Goal: Transaction & Acquisition: Obtain resource

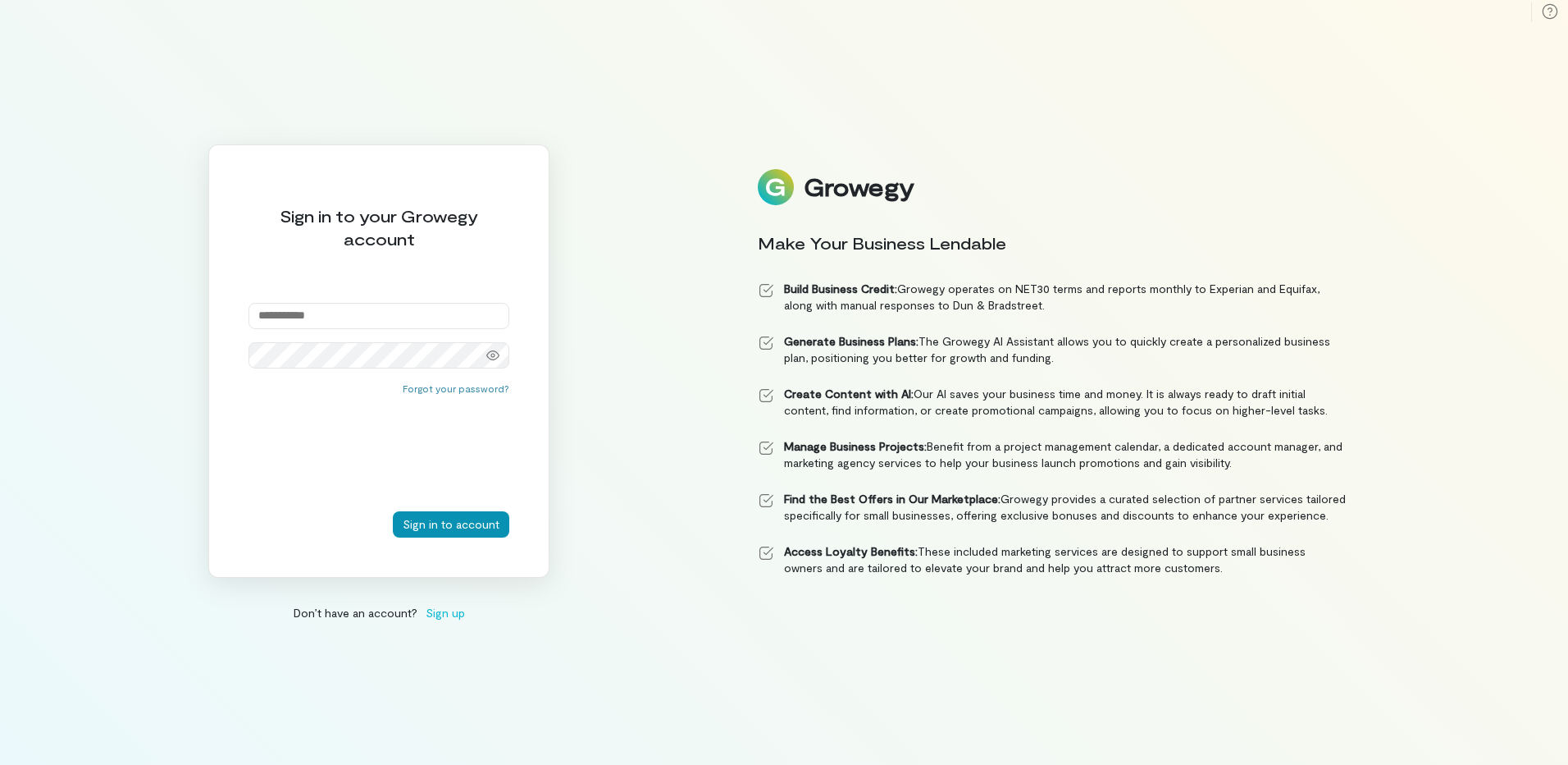
type input "**********"
click at [439, 518] on button "Sign in to account" at bounding box center [451, 525] width 117 height 26
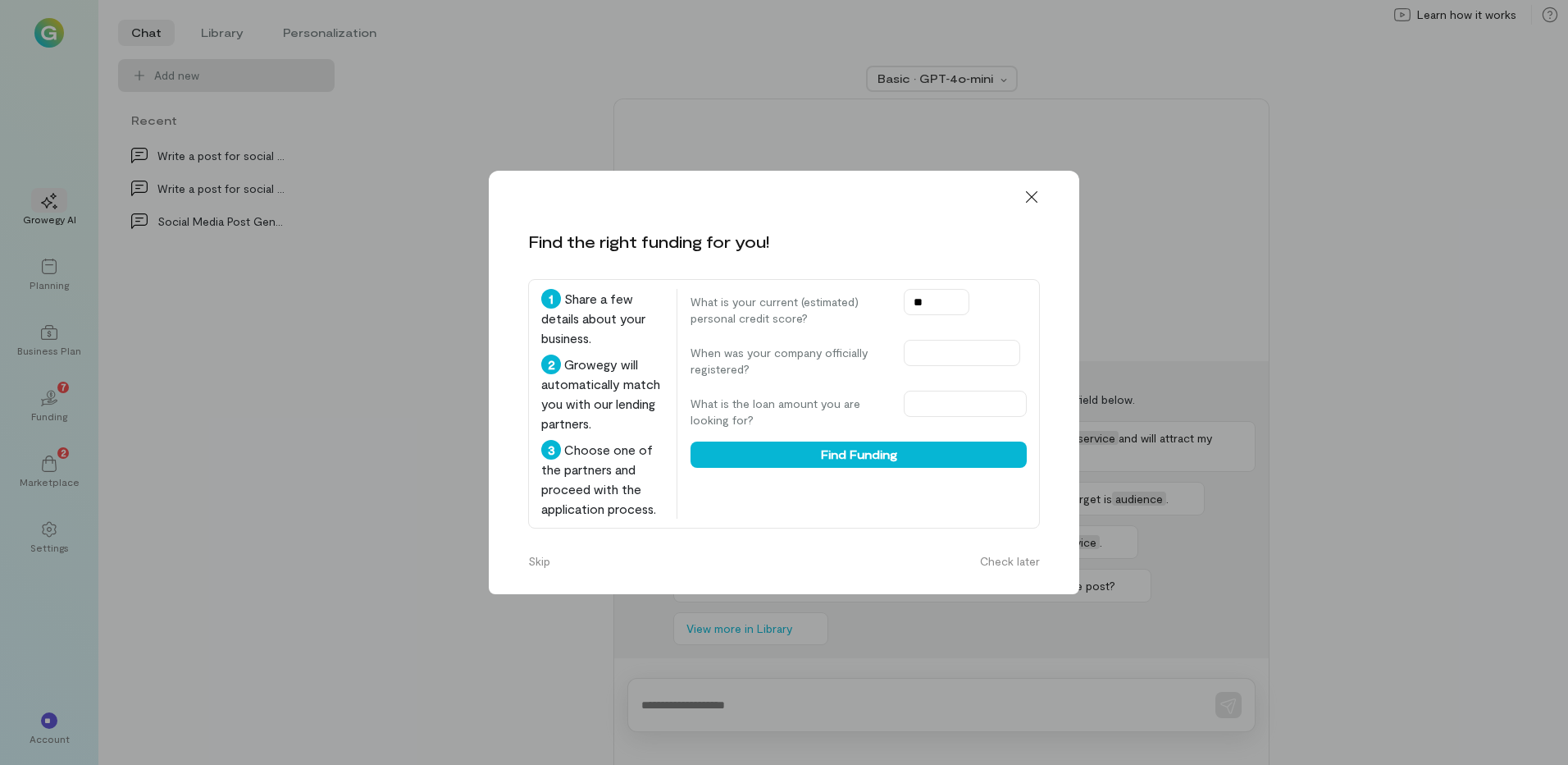
type input "***"
click at [841, 467] on button "Find Funding" at bounding box center [859, 455] width 336 height 26
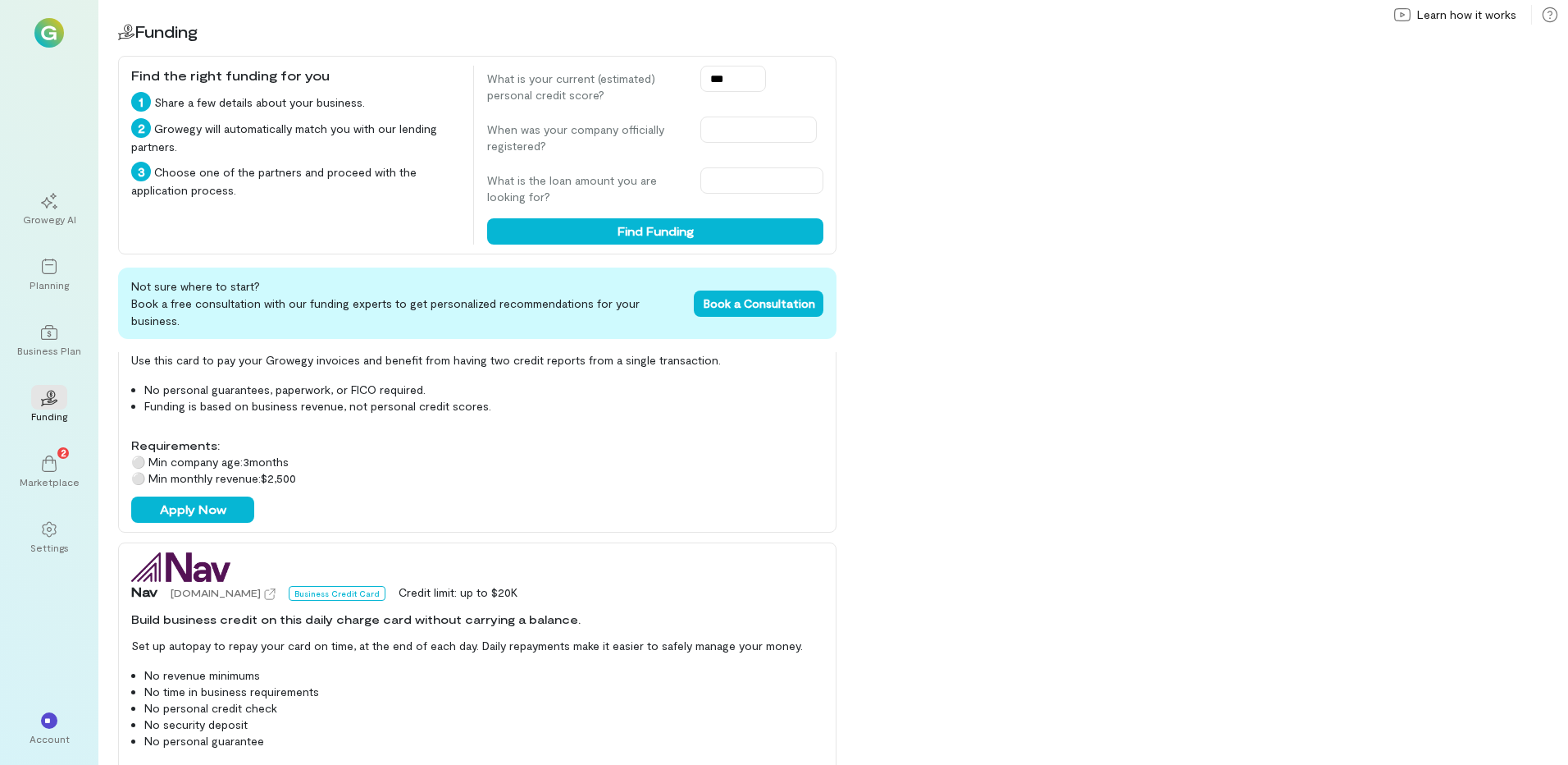
scroll to position [137, 0]
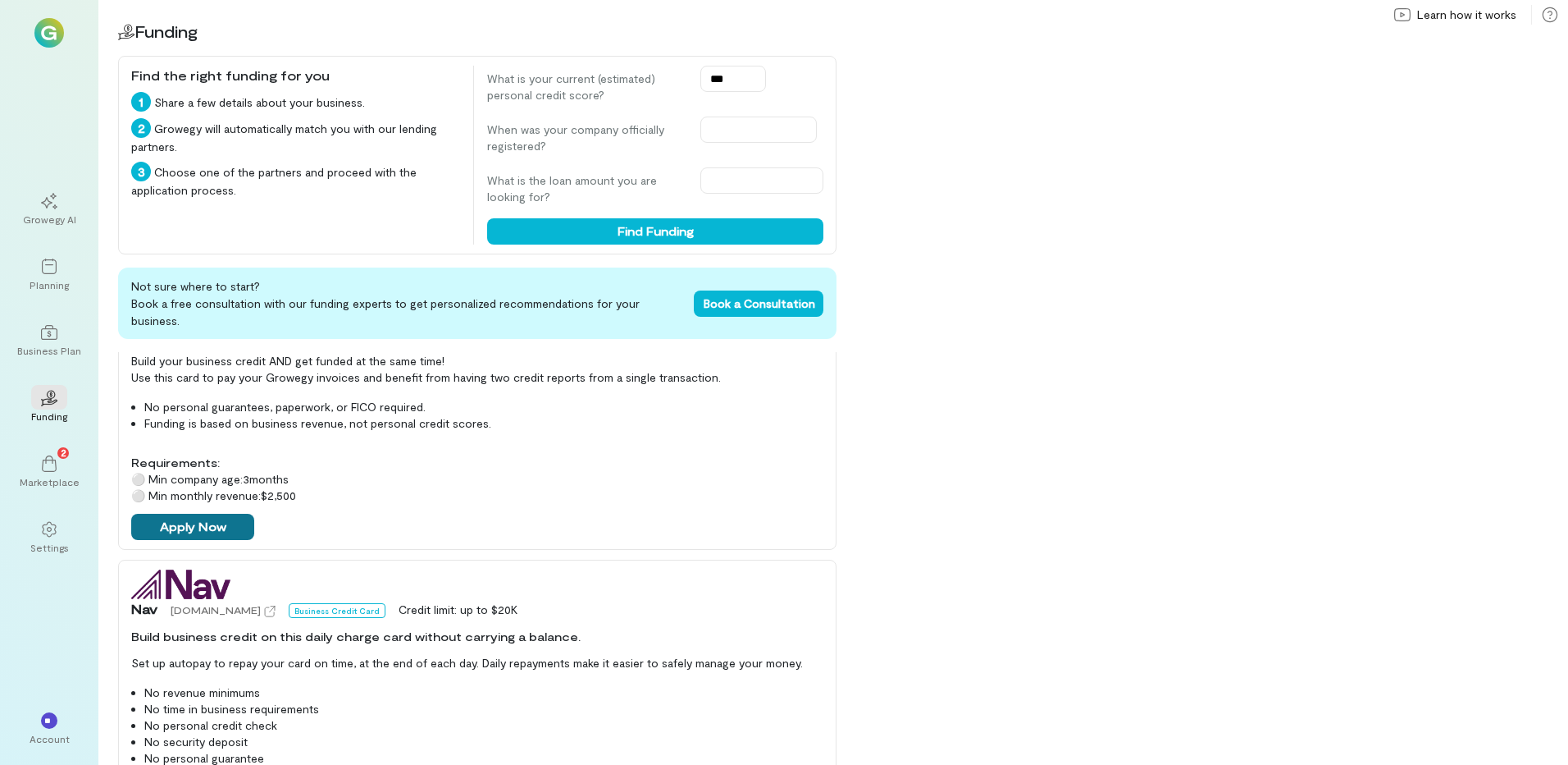
click at [182, 516] on button "Apply Now" at bounding box center [193, 527] width 123 height 26
drag, startPoint x: 1417, startPoint y: 124, endPoint x: 1400, endPoint y: 137, distance: 21.4
click at [1404, 135] on div "02 Funding Find the right funding for you 1 Share a few details about your busi…" at bounding box center [833, 382] width 1470 height 765
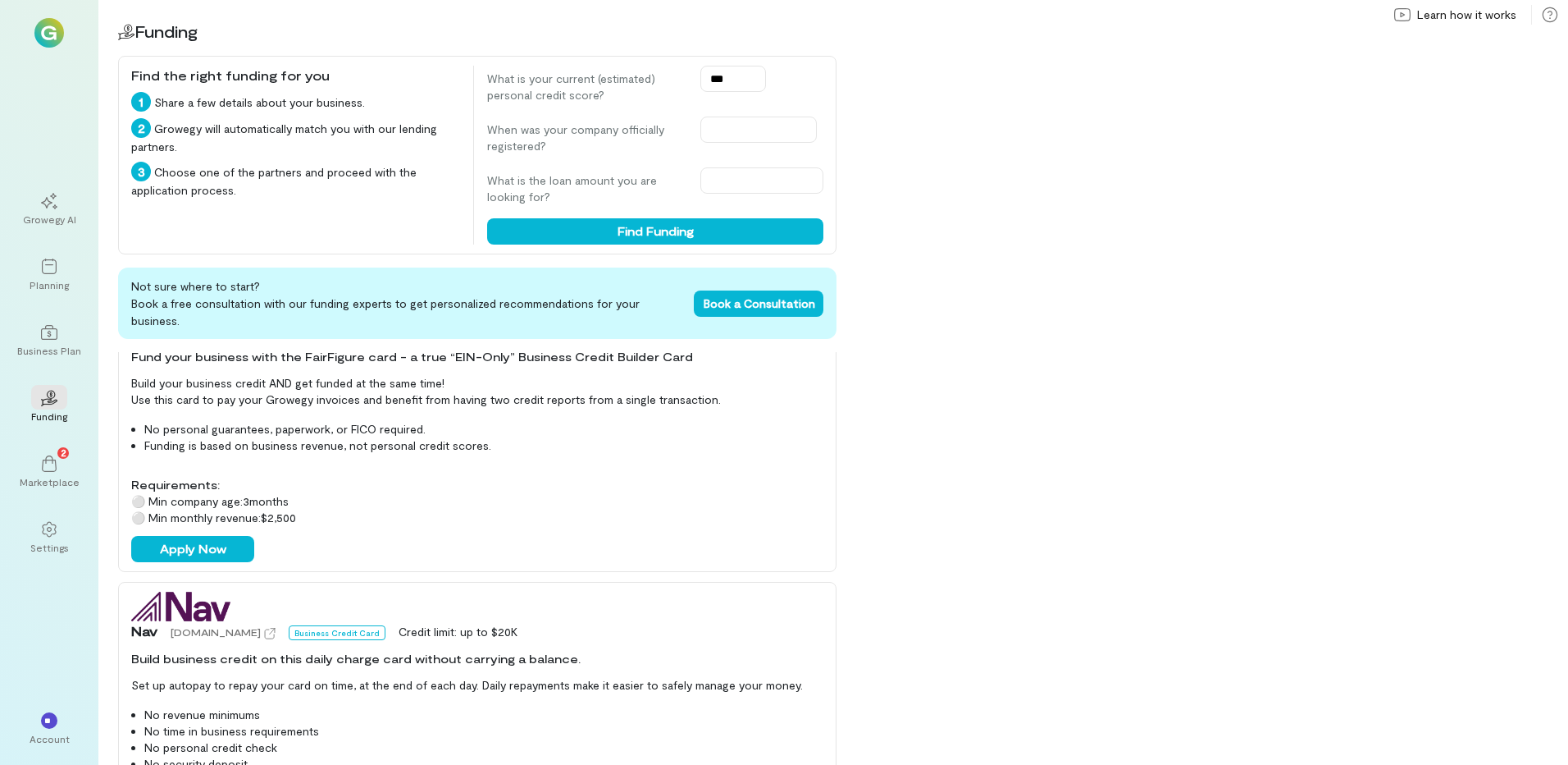
scroll to position [0, 0]
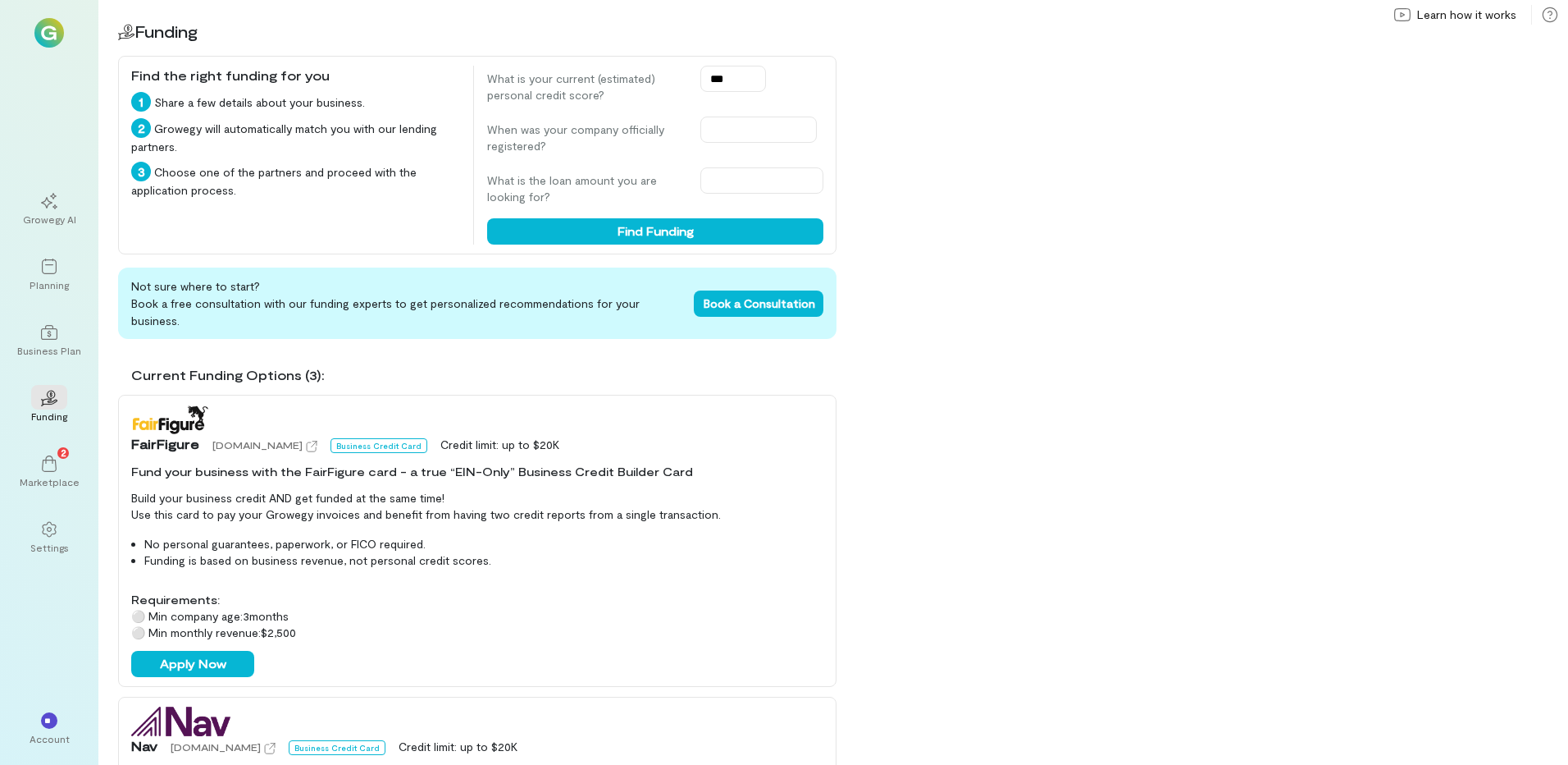
click at [1539, 395] on div "02 Funding Find the right funding for you 1 Share a few details about your busi…" at bounding box center [833, 382] width 1470 height 765
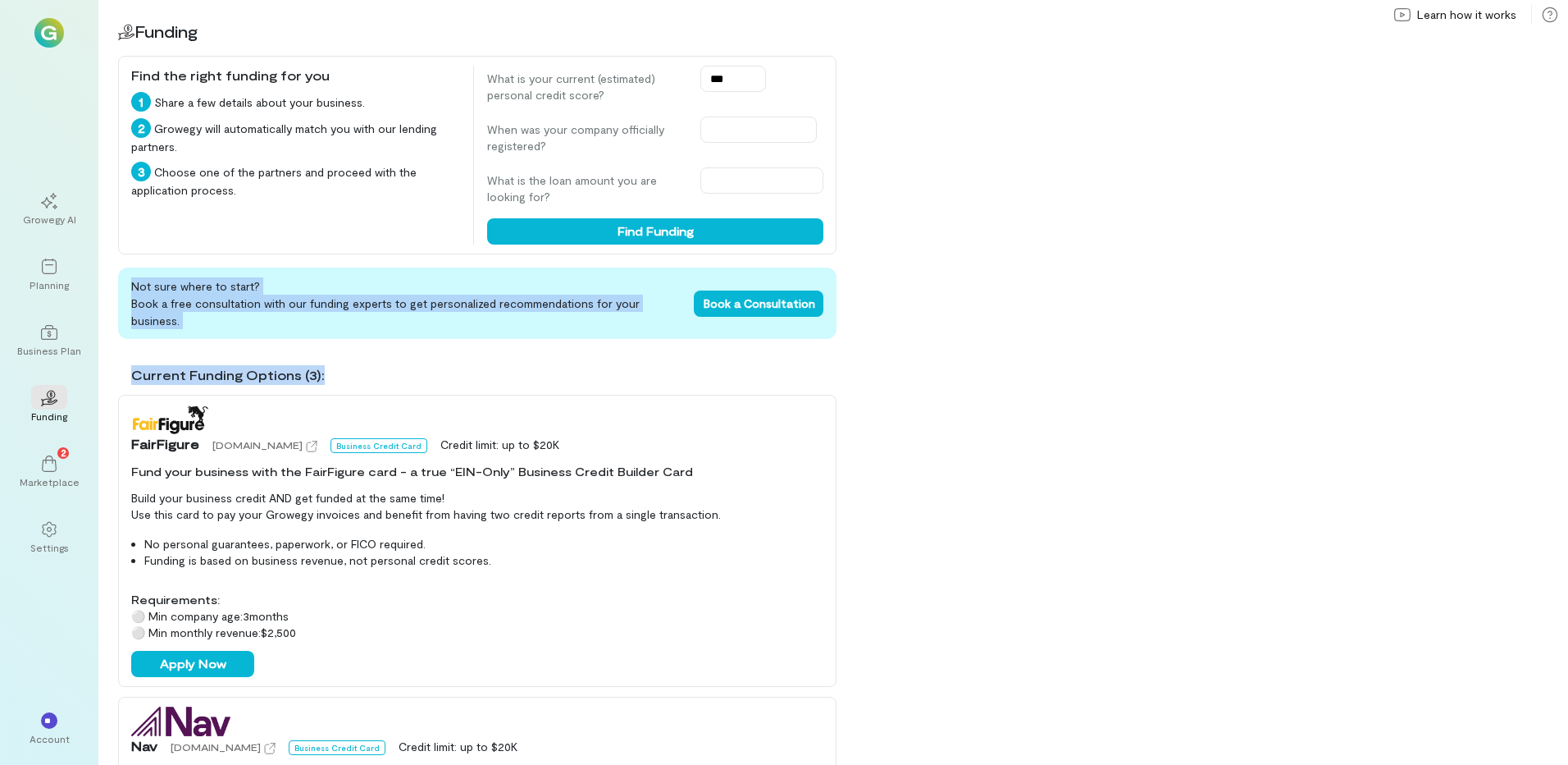
drag, startPoint x: 1567, startPoint y: 378, endPoint x: 1470, endPoint y: 171, distance: 228.6
click at [1470, 171] on div "02 Funding Find the right funding for you 1 Share a few details about your busi…" at bounding box center [833, 382] width 1470 height 765
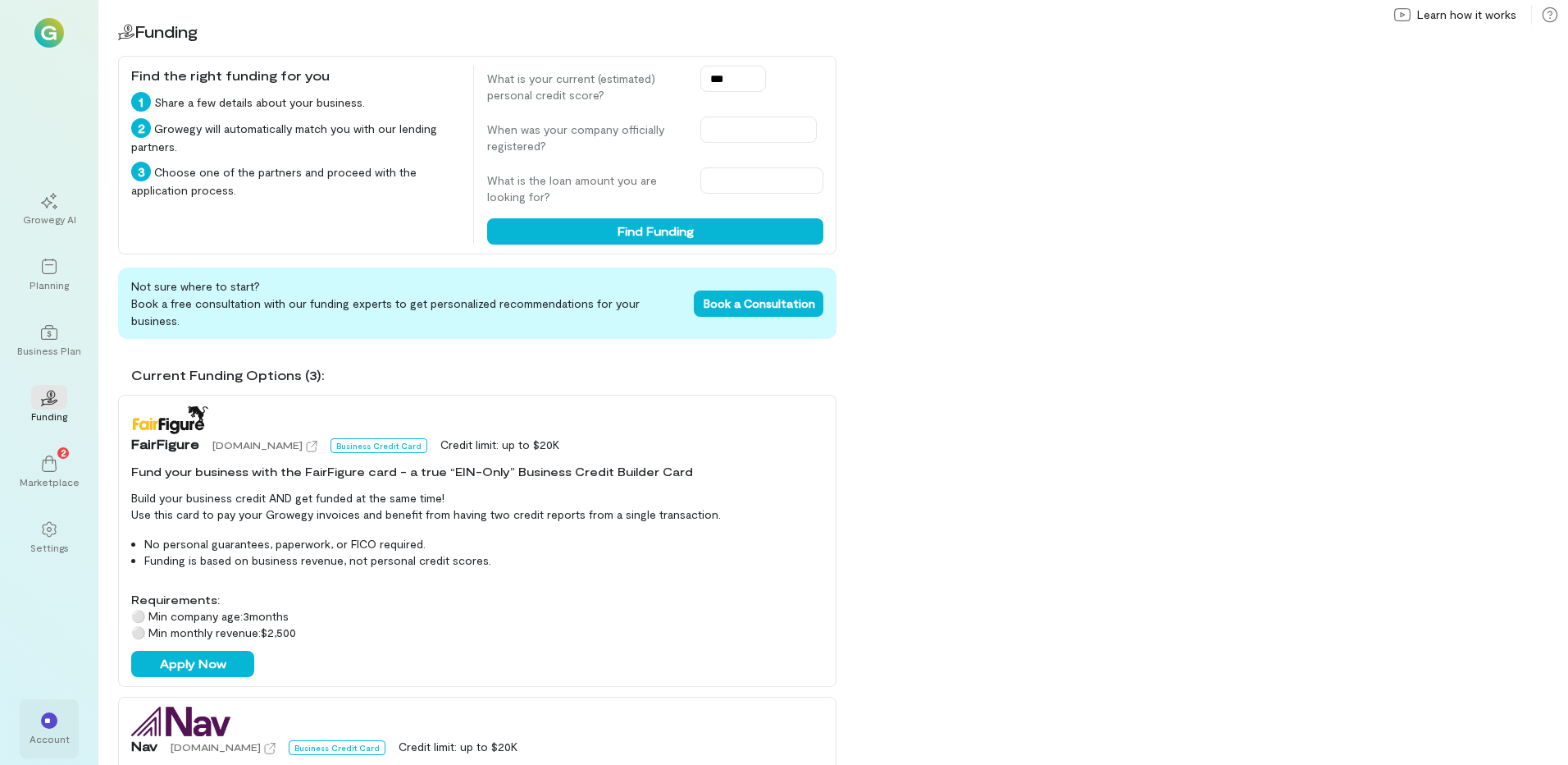
click at [50, 732] on div "Account" at bounding box center [50, 739] width 41 height 13
click at [43, 735] on div "Account" at bounding box center [50, 739] width 41 height 13
click at [49, 24] on img at bounding box center [50, 33] width 30 height 30
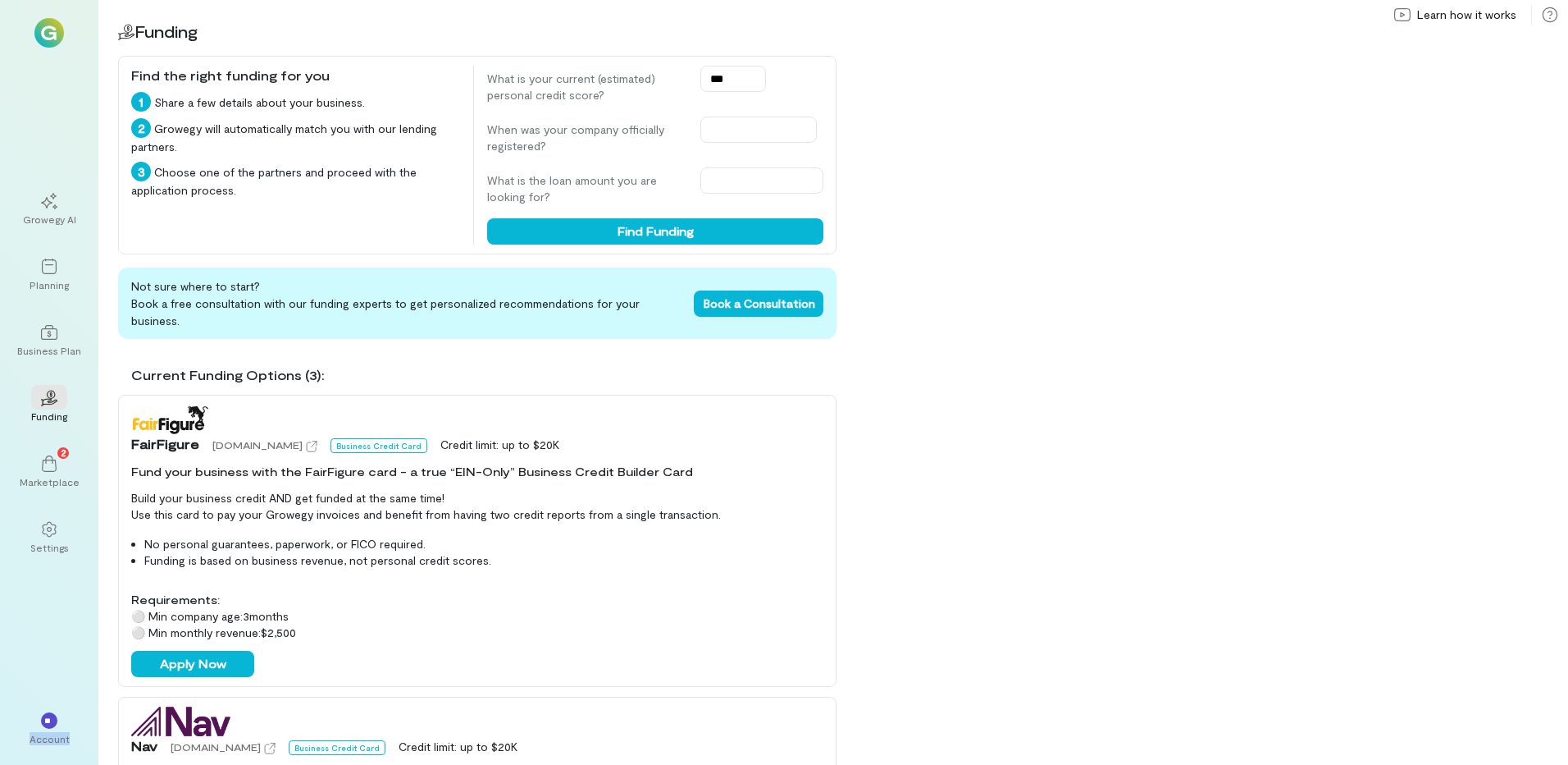
click at [48, 36] on img at bounding box center [50, 33] width 30 height 30
click at [48, 272] on icon at bounding box center [50, 267] width 17 height 17
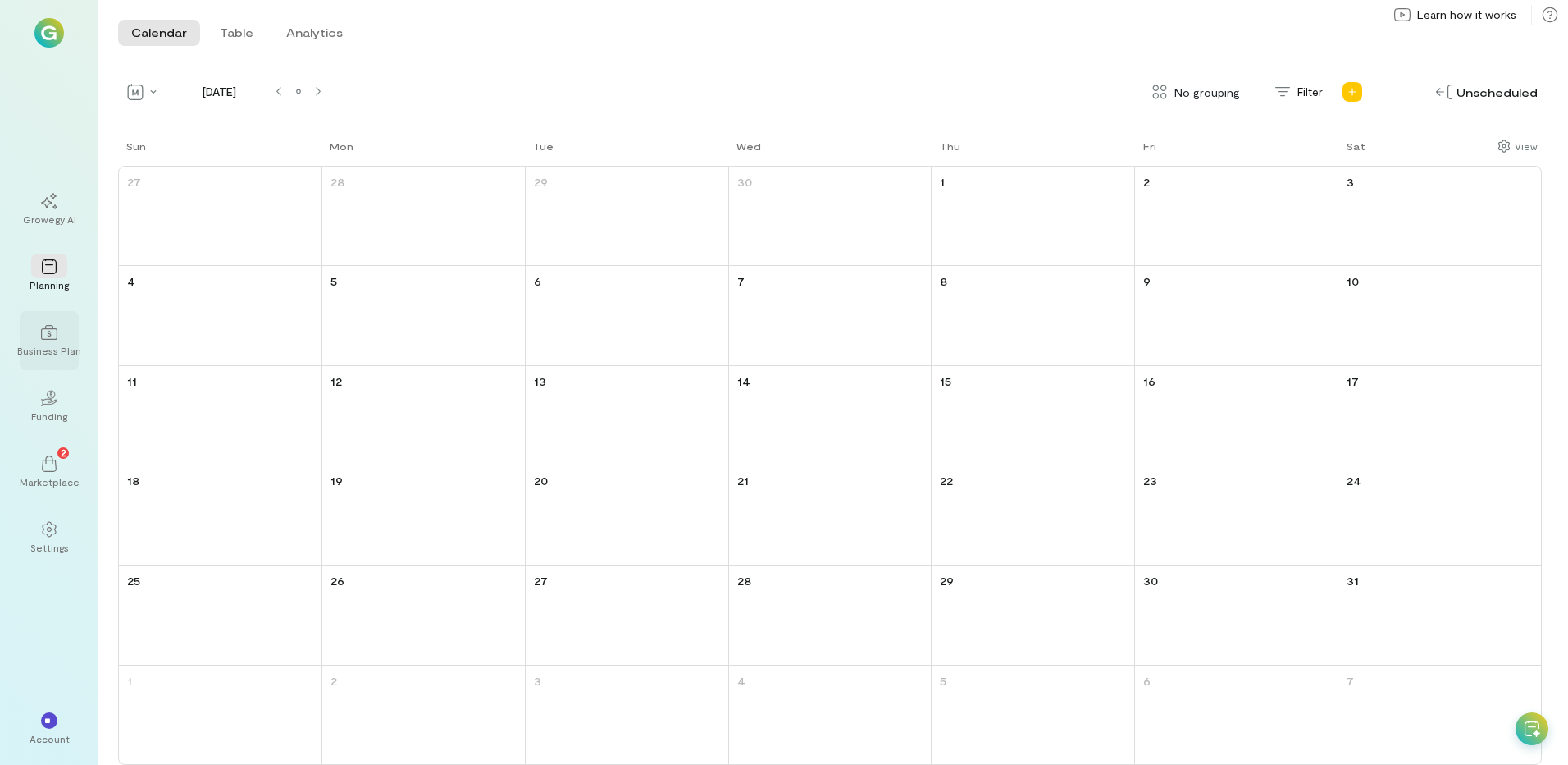
click at [47, 344] on div "Business Plan" at bounding box center [49, 350] width 64 height 13
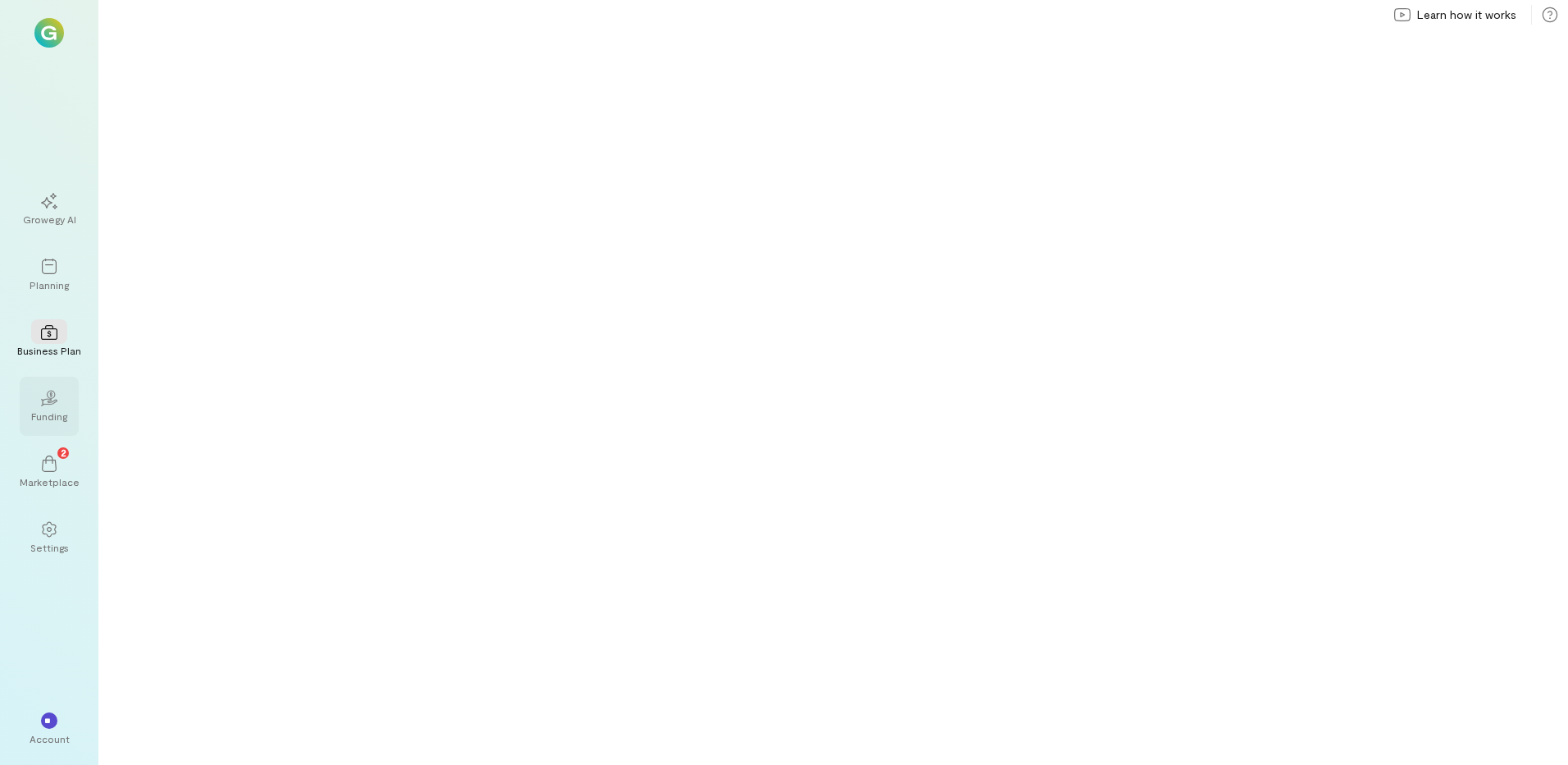
click at [47, 395] on icon at bounding box center [51, 395] width 8 height 8
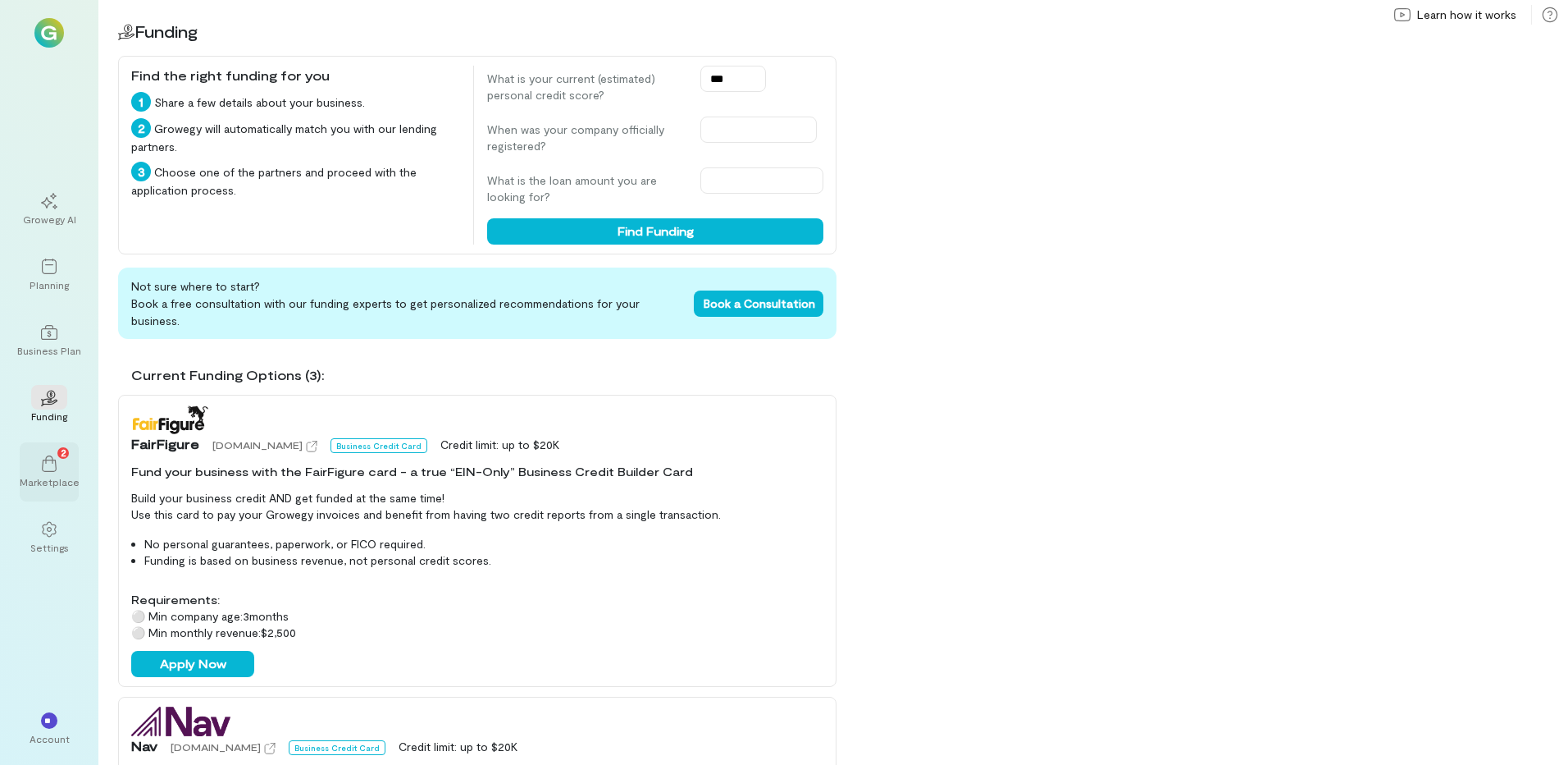
click at [48, 472] on div "2" at bounding box center [50, 463] width 36 height 25
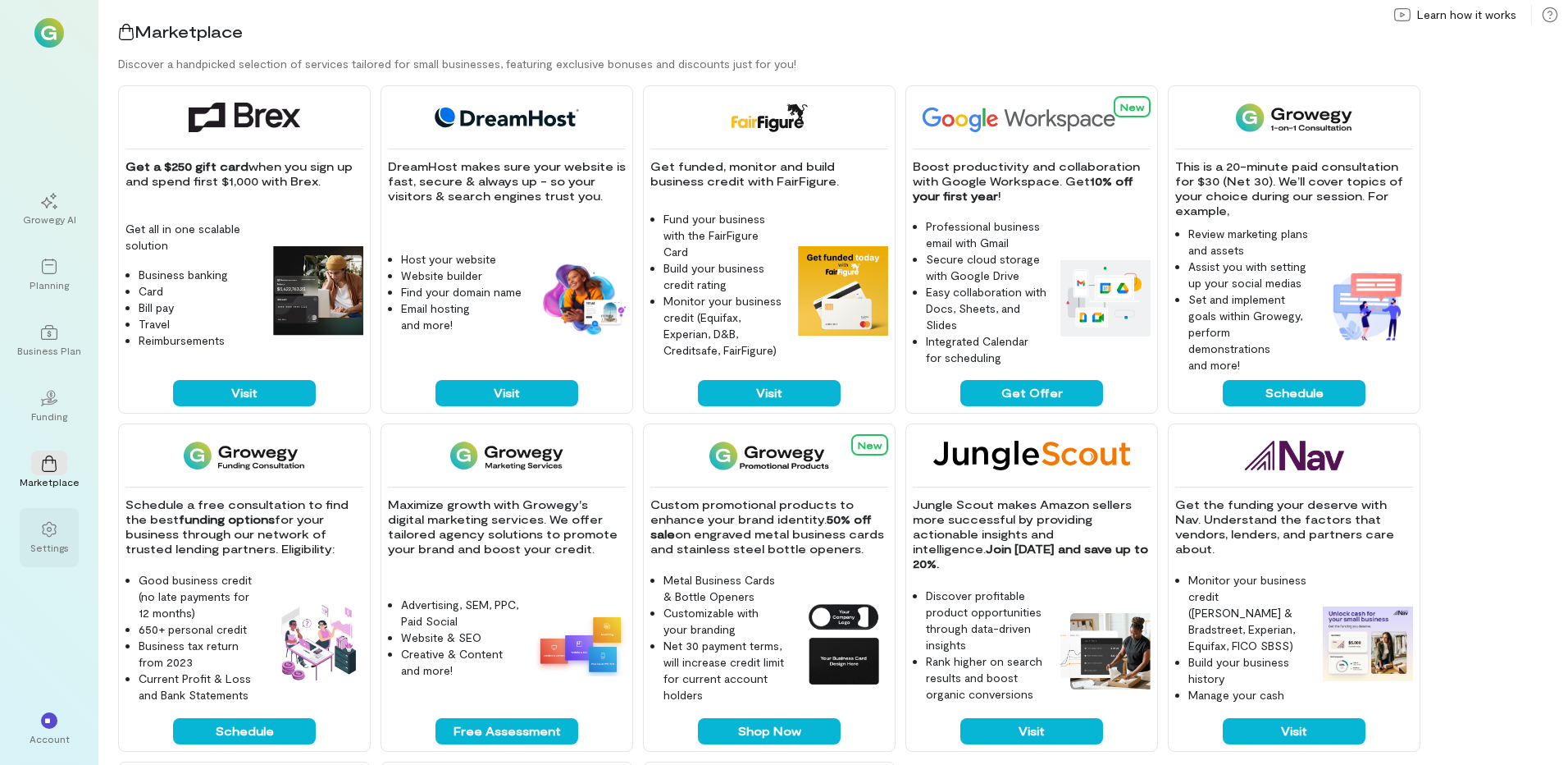
click at [47, 534] on icon at bounding box center [50, 529] width 17 height 17
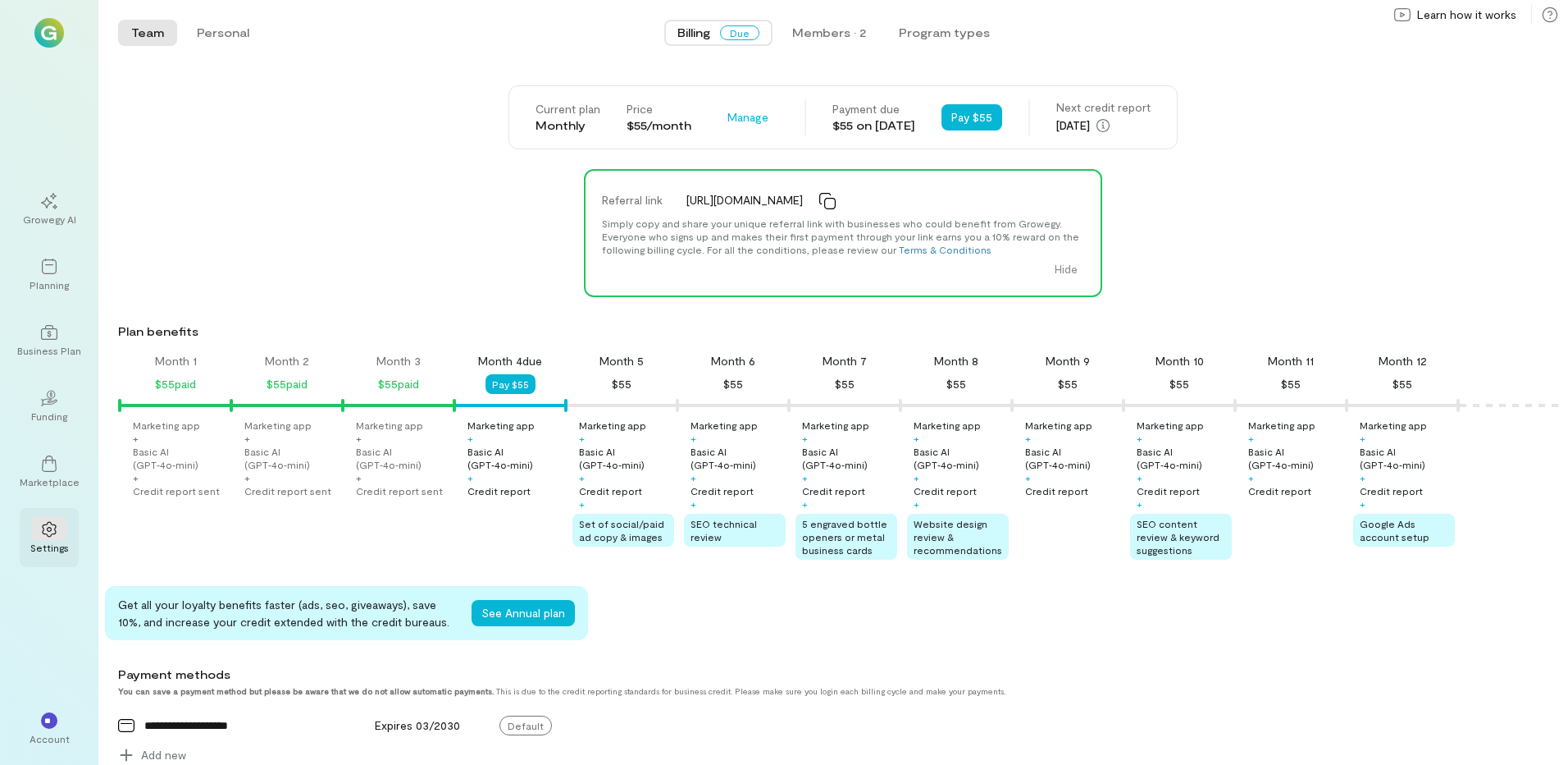
scroll to position [0, 6]
click at [513, 389] on button "Pay $55" at bounding box center [511, 384] width 50 height 20
click at [497, 389] on button "Pay $55" at bounding box center [511, 384] width 50 height 20
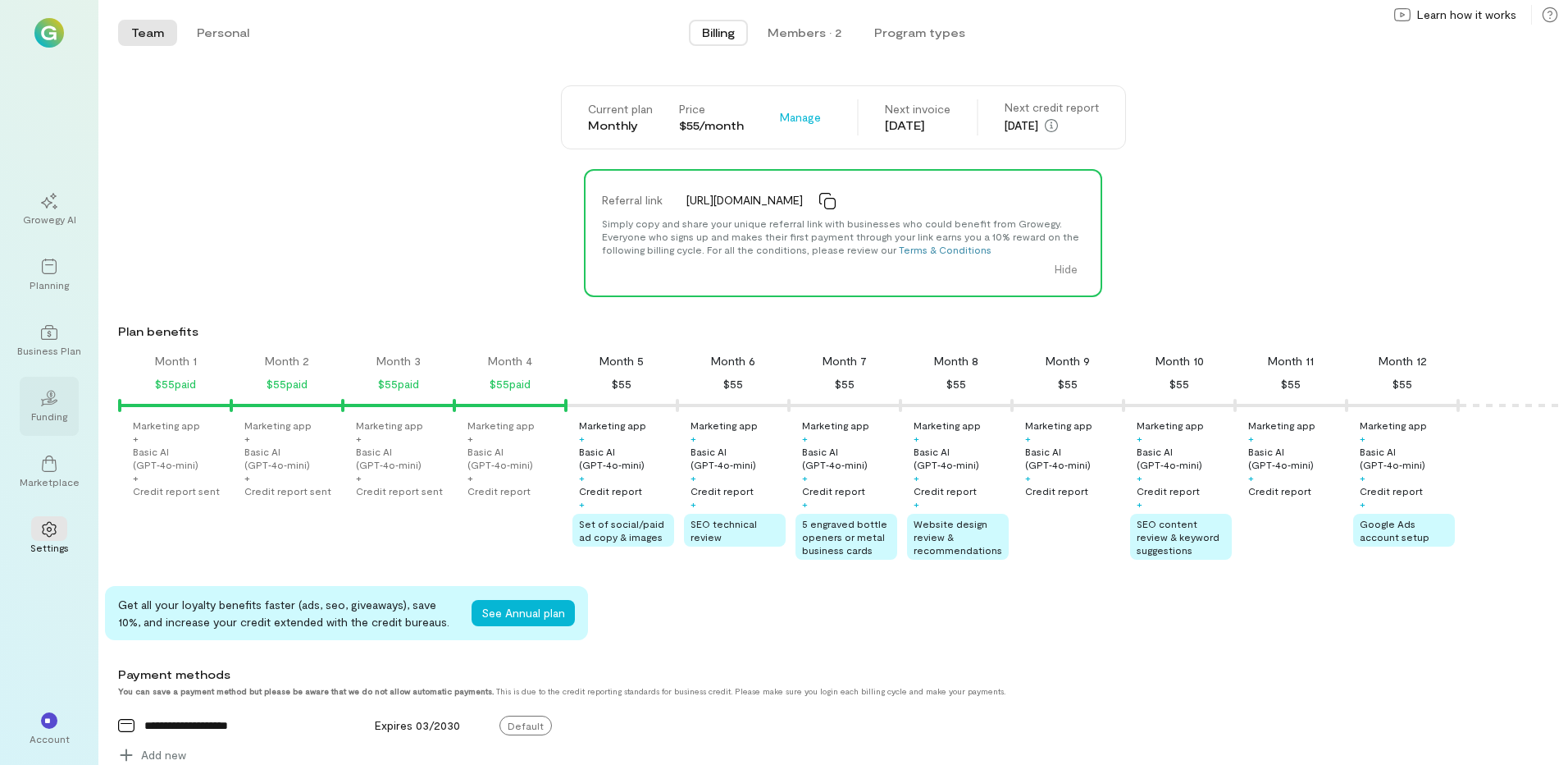
click at [53, 418] on div "Funding" at bounding box center [50, 416] width 36 height 13
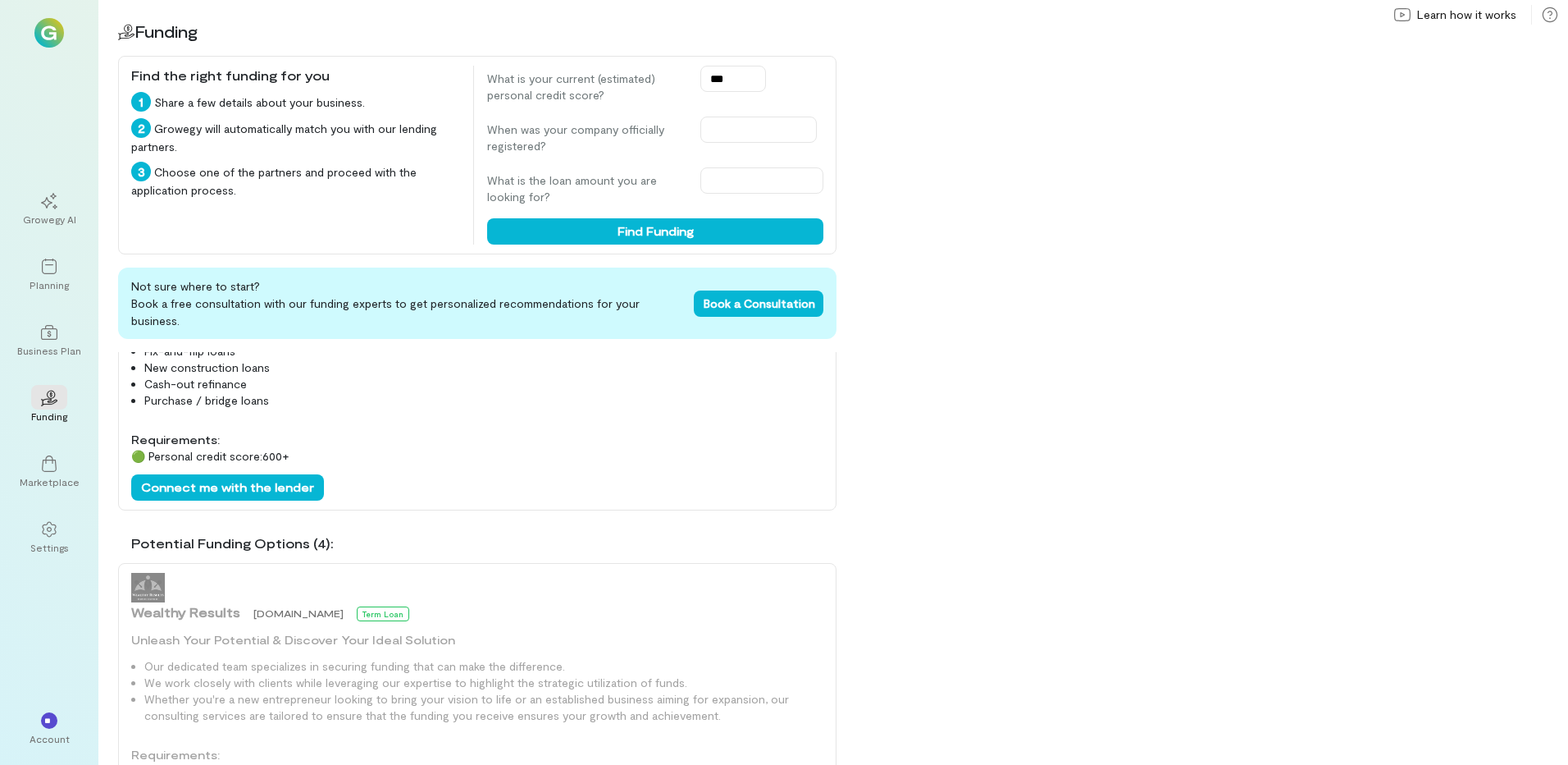
scroll to position [684, 0]
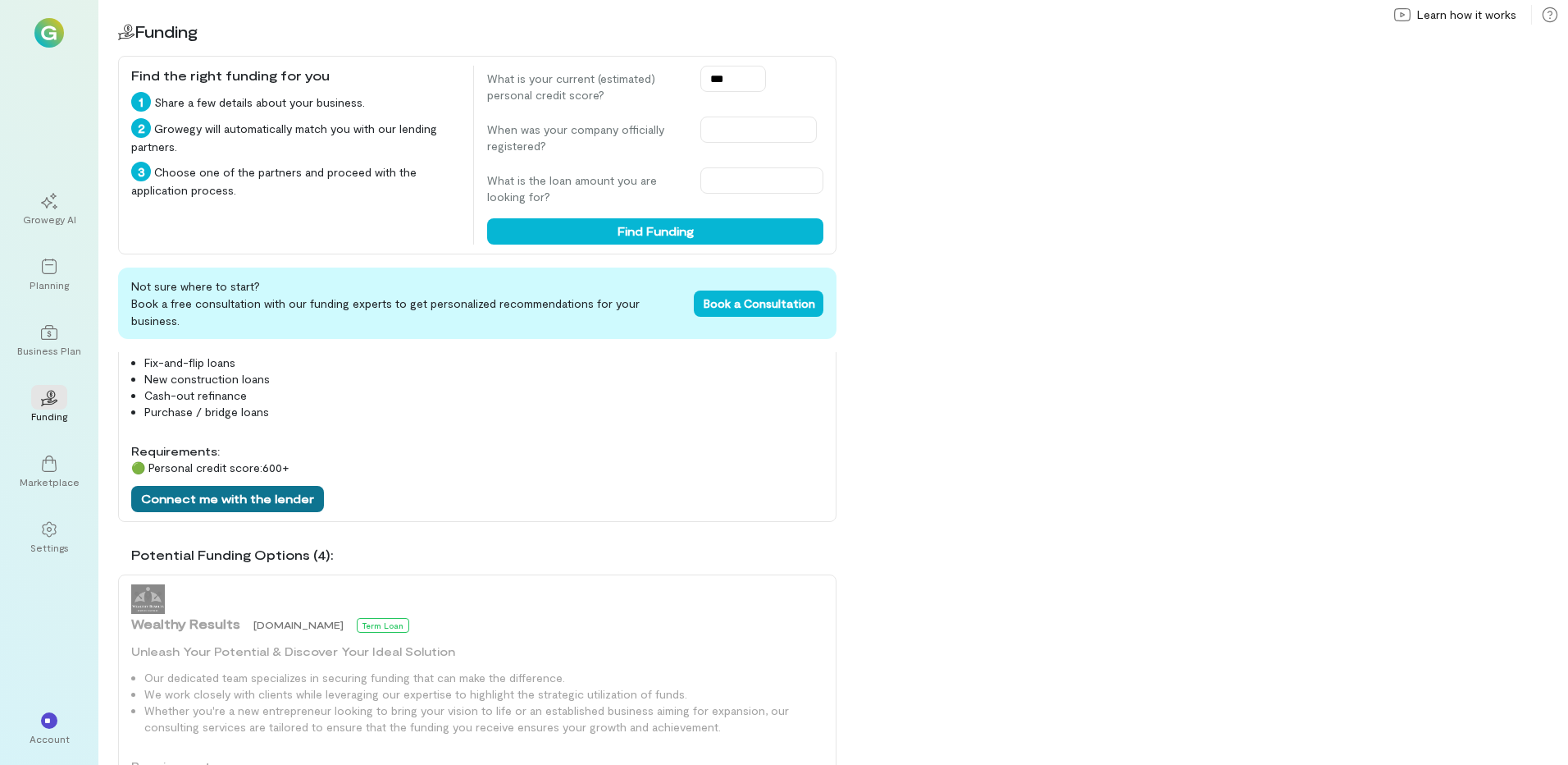
click at [242, 486] on button "Connect me with the lender" at bounding box center [228, 499] width 193 height 26
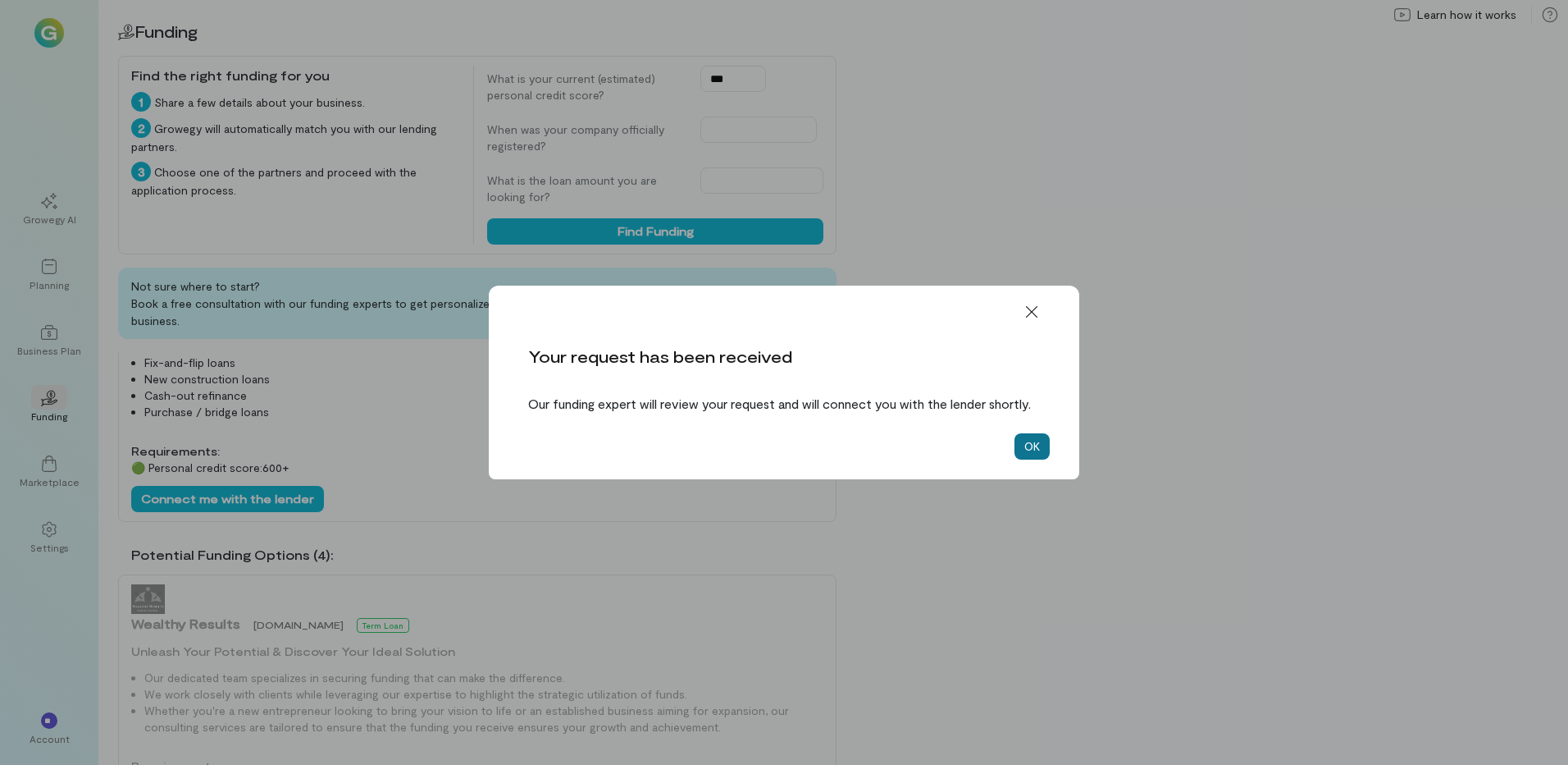
click at [1026, 447] on button "OK" at bounding box center [1032, 446] width 36 height 26
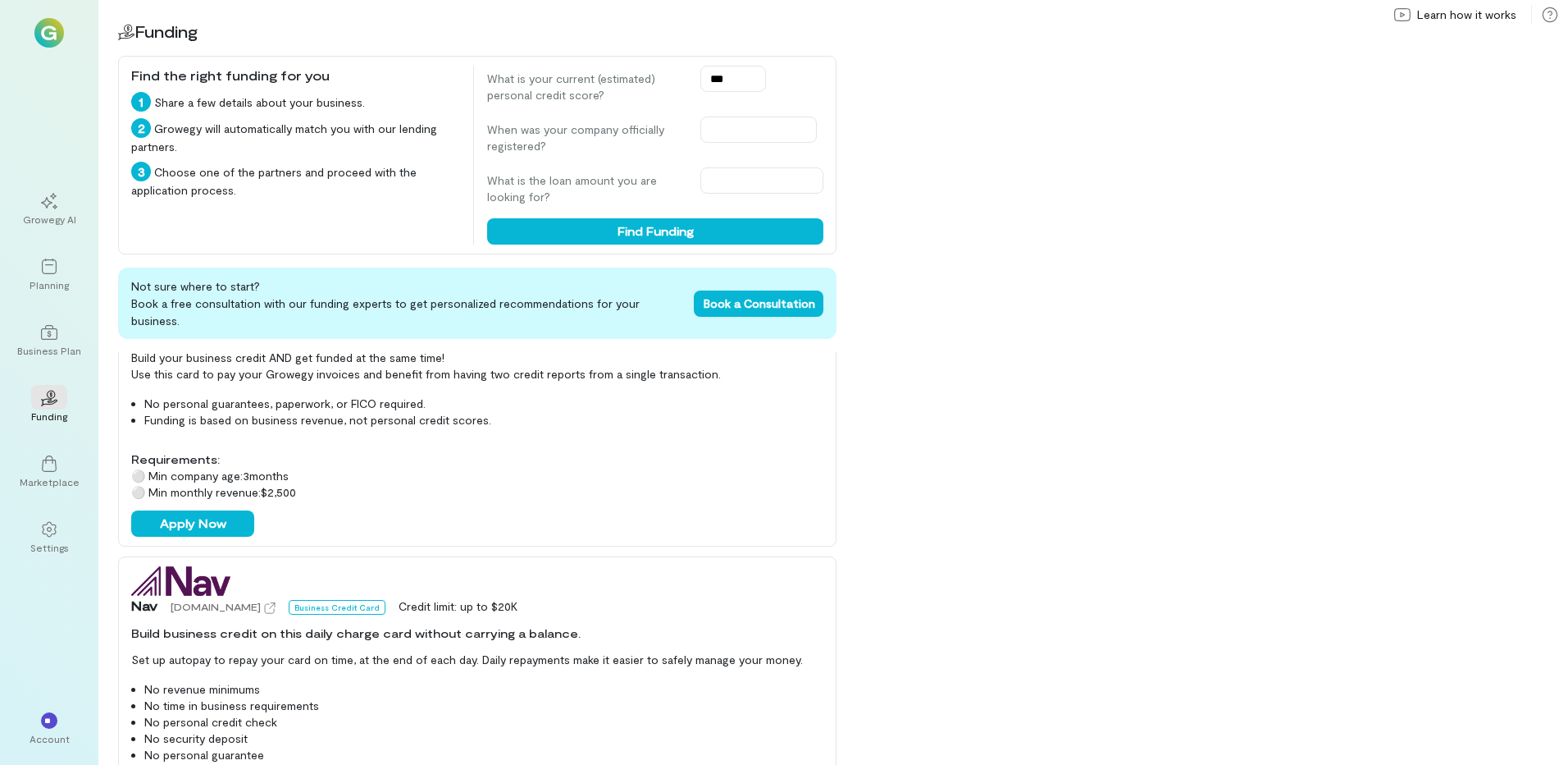
scroll to position [139, 0]
click at [45, 349] on div "Business Plan" at bounding box center [49, 350] width 64 height 13
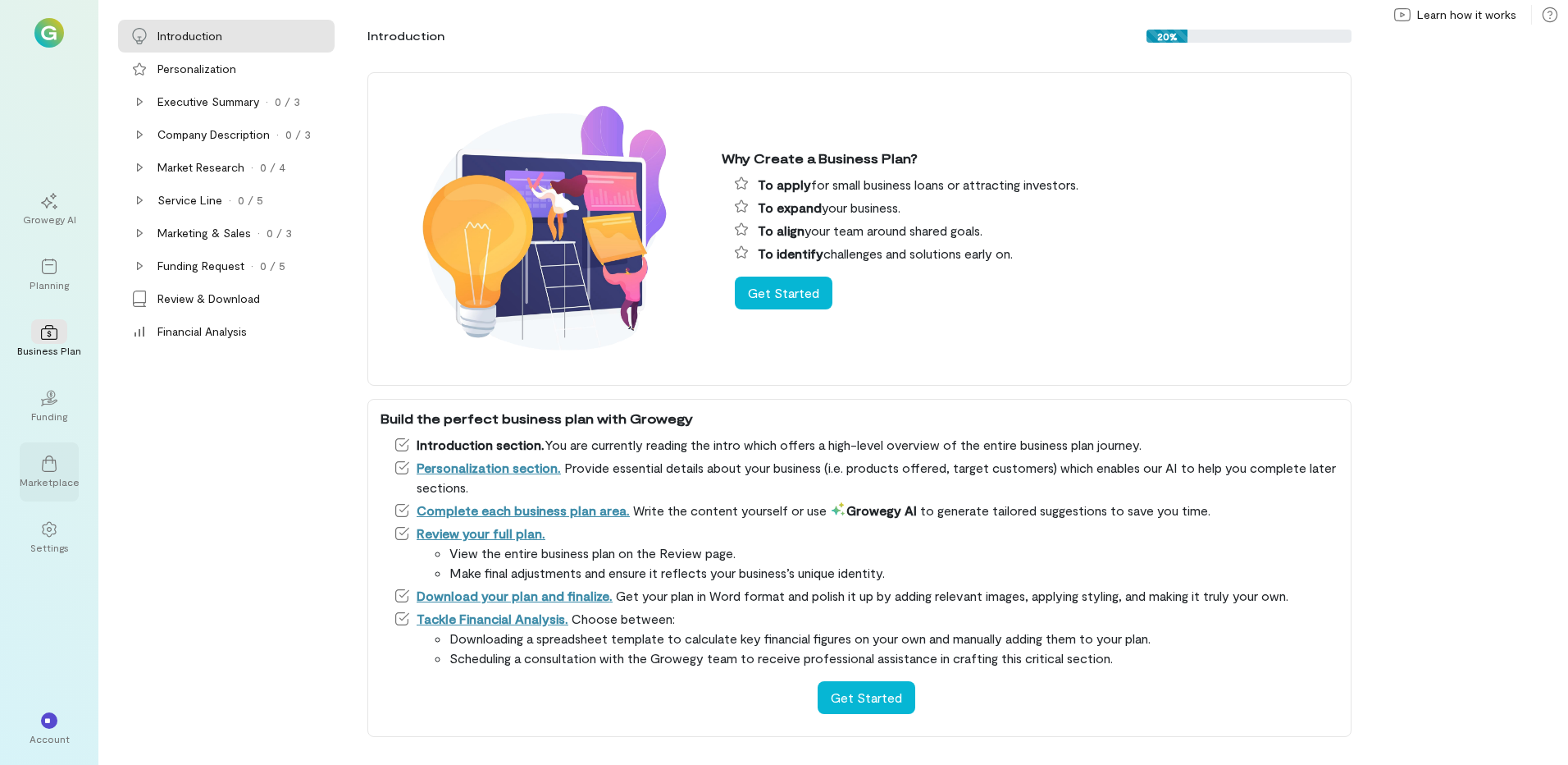
click at [54, 469] on icon at bounding box center [50, 464] width 17 height 17
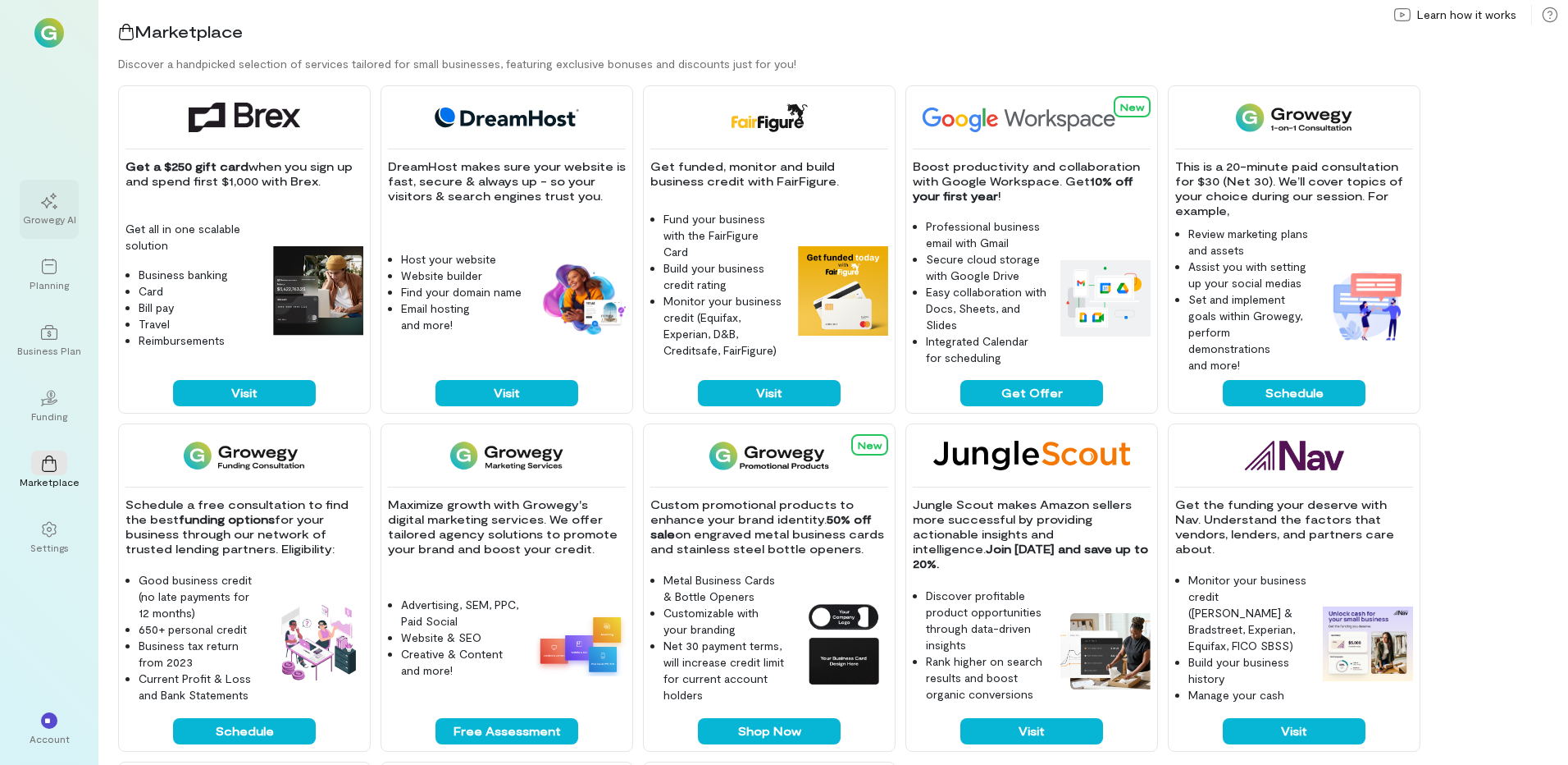
click at [57, 222] on div "Growegy AI" at bounding box center [50, 219] width 53 height 13
